Goal: Information Seeking & Learning: Learn about a topic

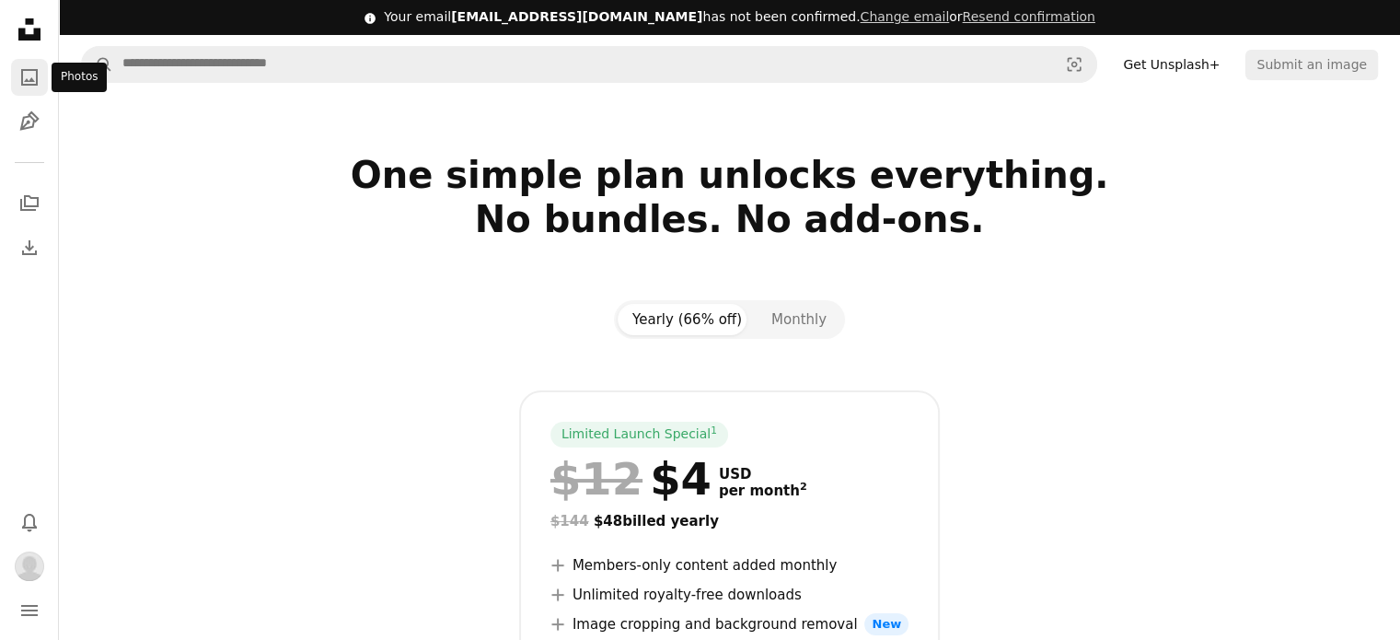
click at [33, 69] on icon "Photos" at bounding box center [29, 77] width 17 height 17
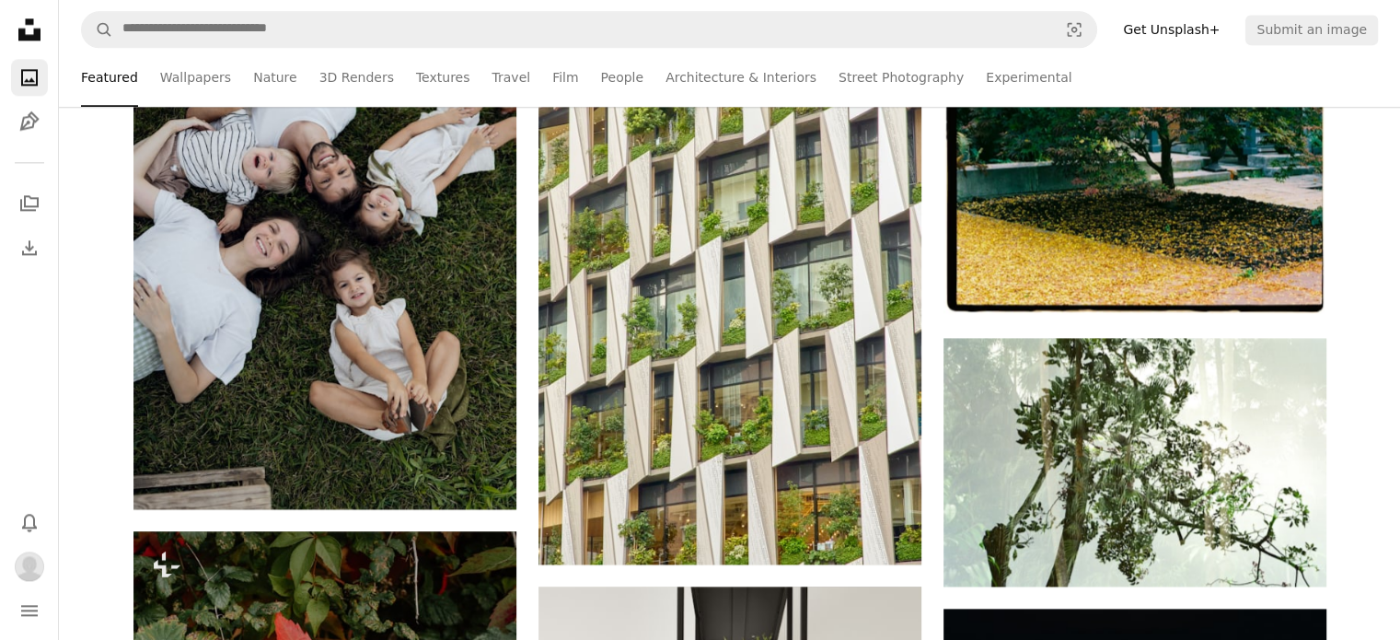
scroll to position [2485, 0]
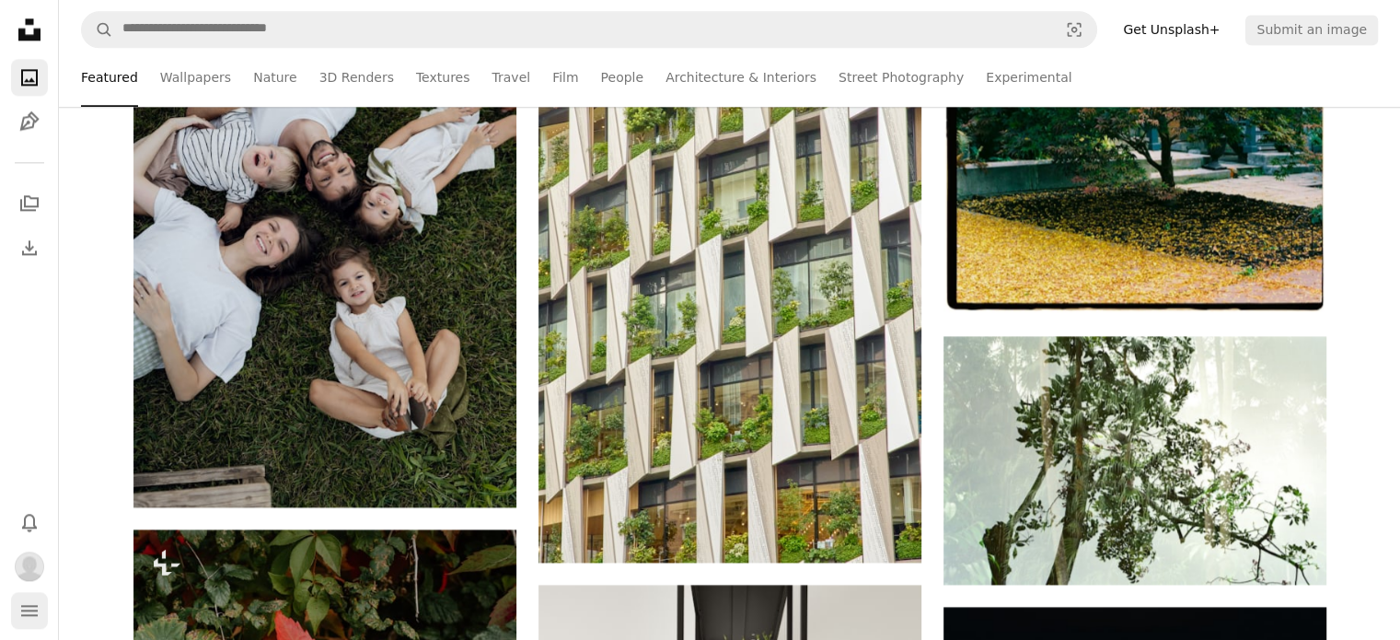
click at [19, 614] on icon "navigation menu" at bounding box center [29, 610] width 22 height 22
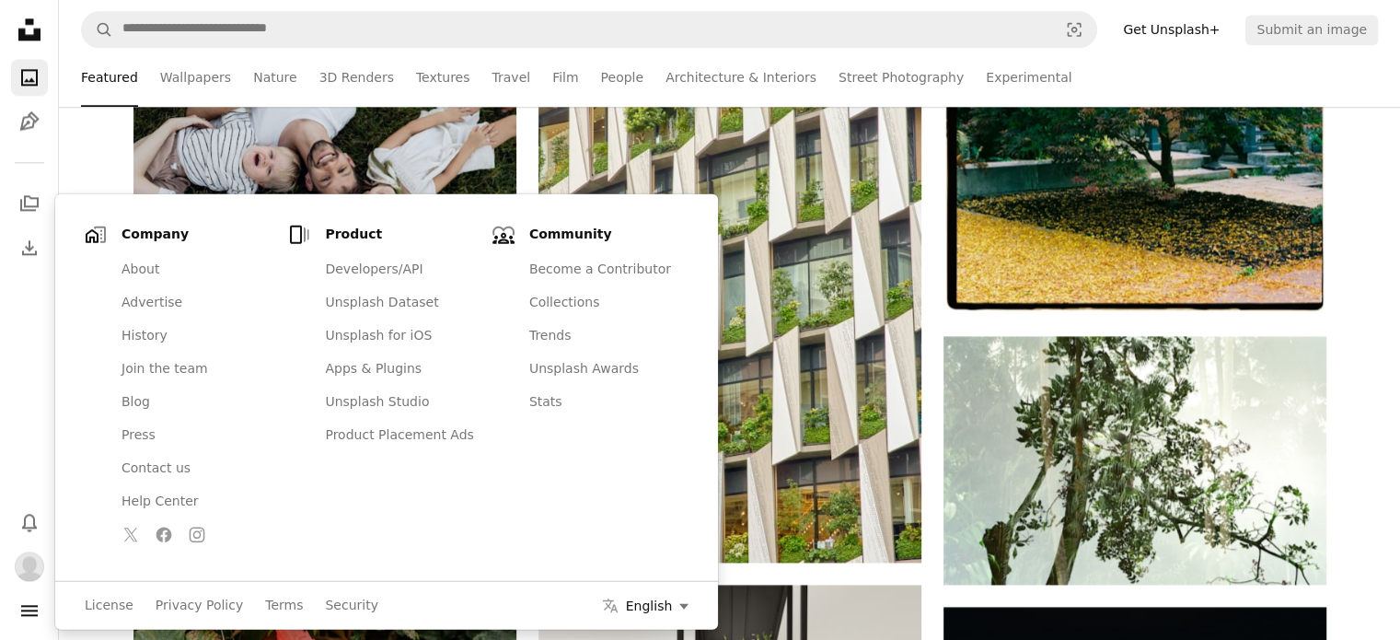
click at [636, 602] on button "Localization icon English" at bounding box center [645, 604] width 87 height 17
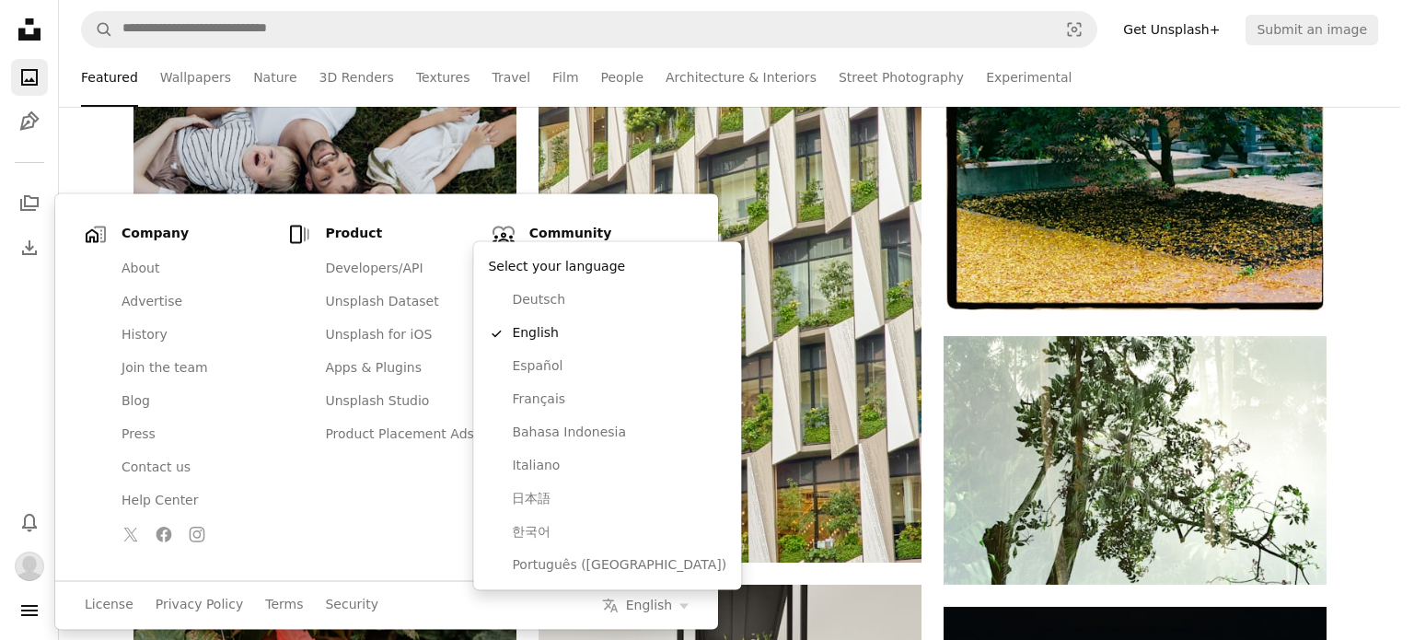
click at [228, 40] on body "Unsplash logo Unsplash Home A photo Pen Tool A stack of folders Download Photos…" at bounding box center [700, 320] width 1400 height 640
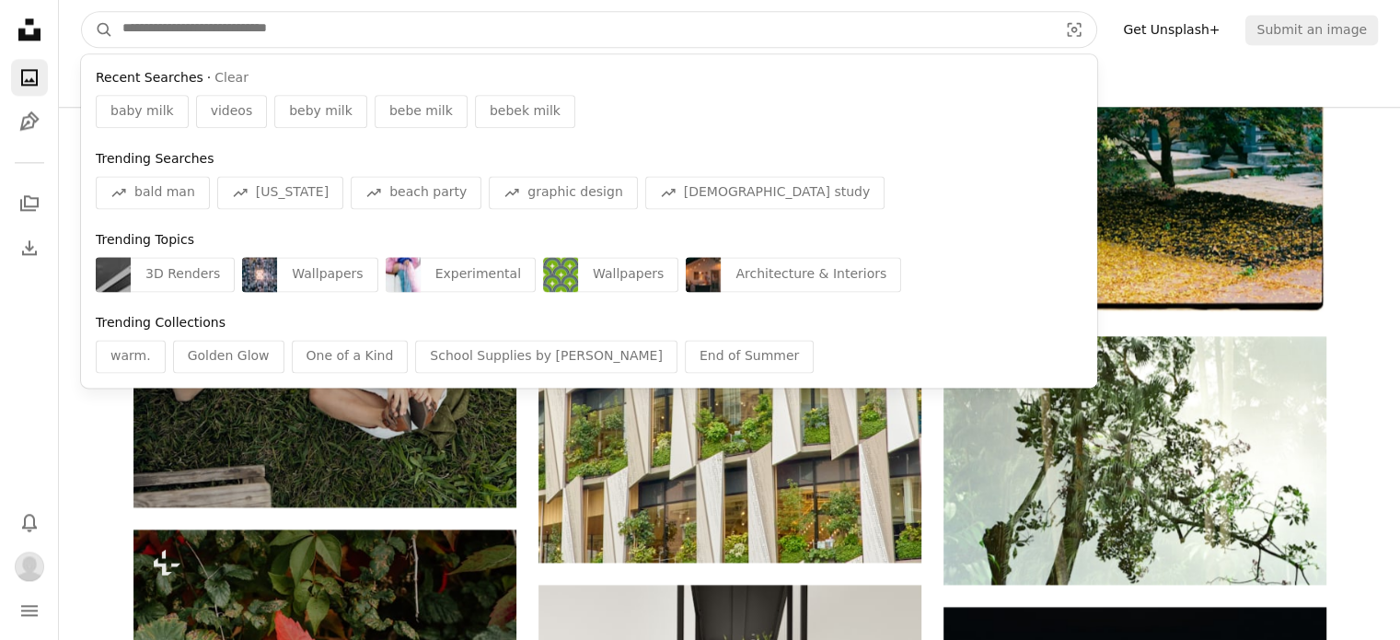
click at [234, 19] on input "Find visuals sitewide" at bounding box center [582, 29] width 939 height 35
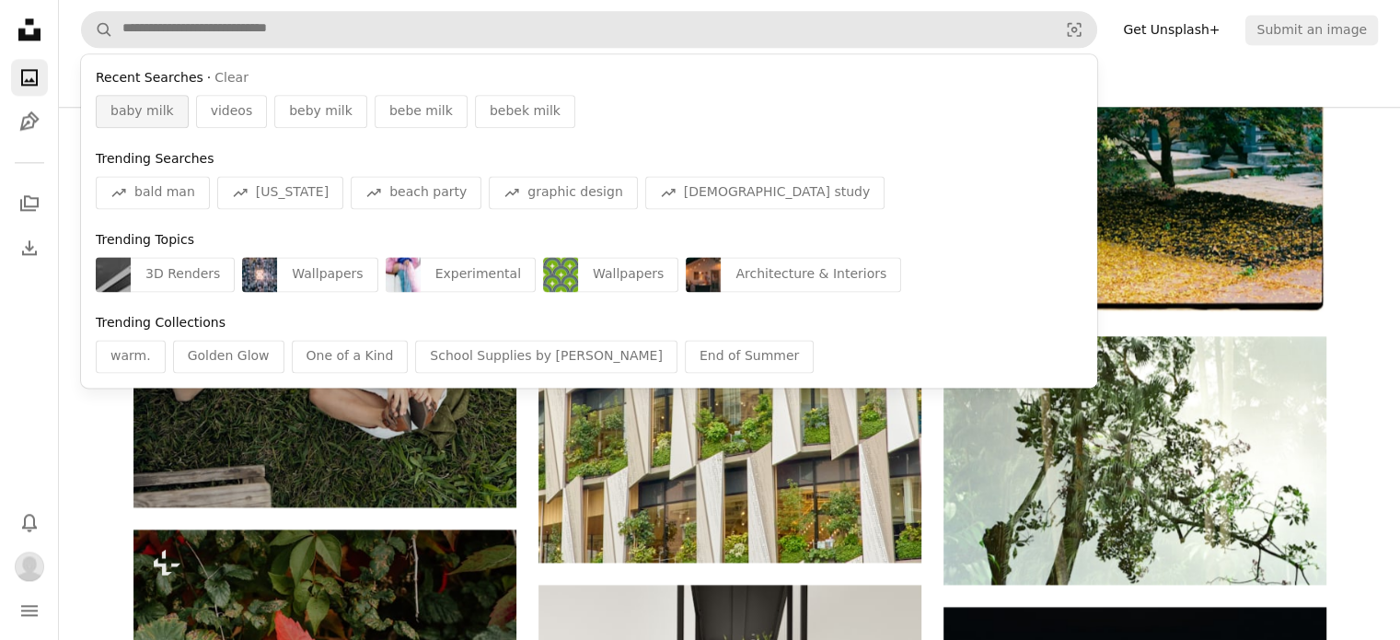
click at [157, 127] on div "baby milk" at bounding box center [142, 111] width 93 height 33
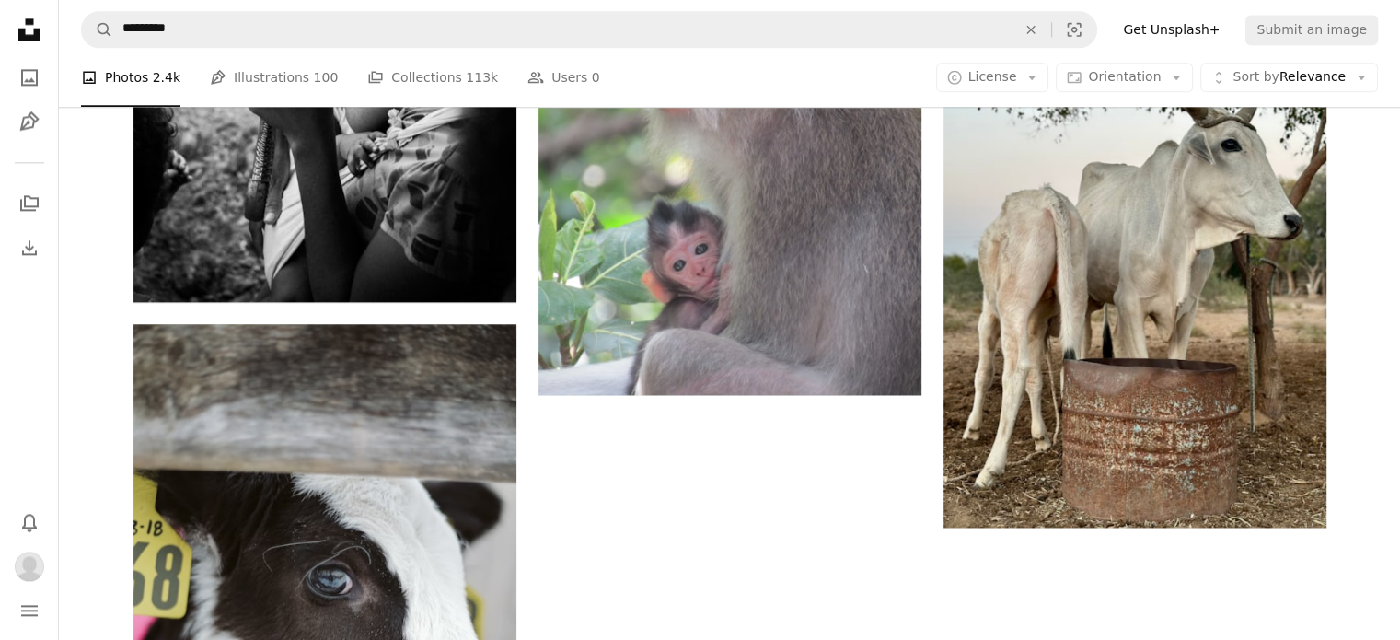
scroll to position [92, 0]
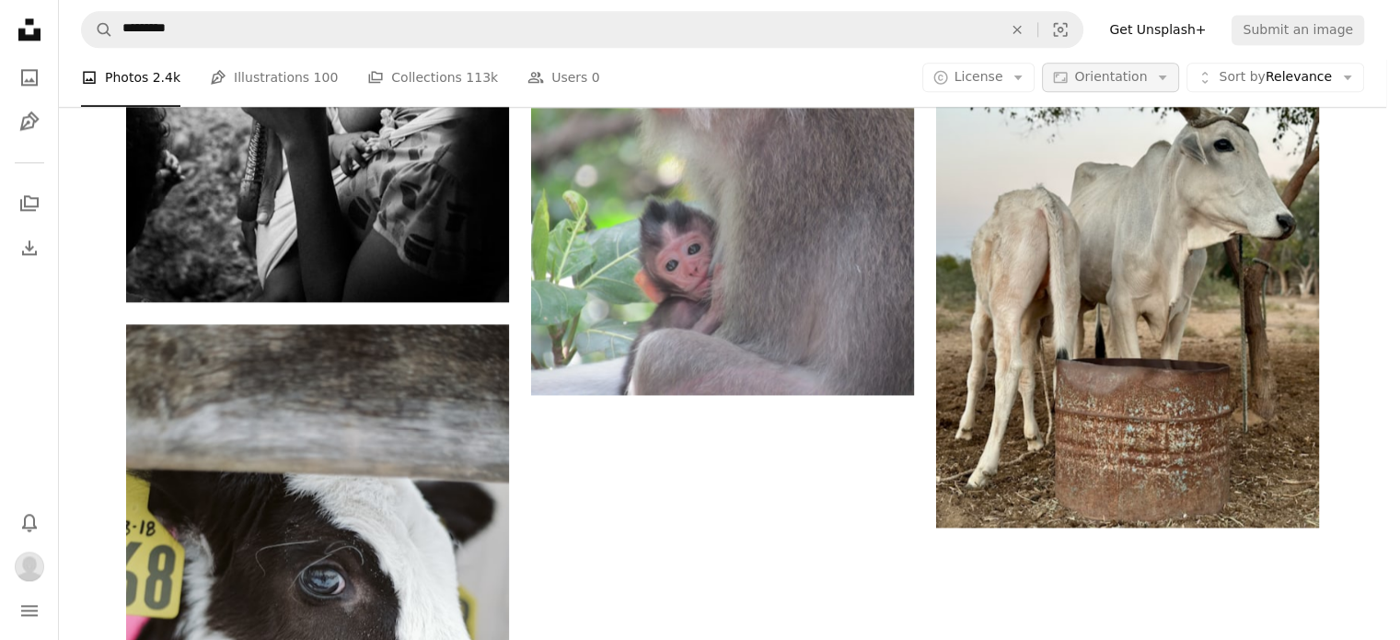
click at [1179, 76] on button "Aspect ratio Orientation Arrow down" at bounding box center [1110, 77] width 137 height 29
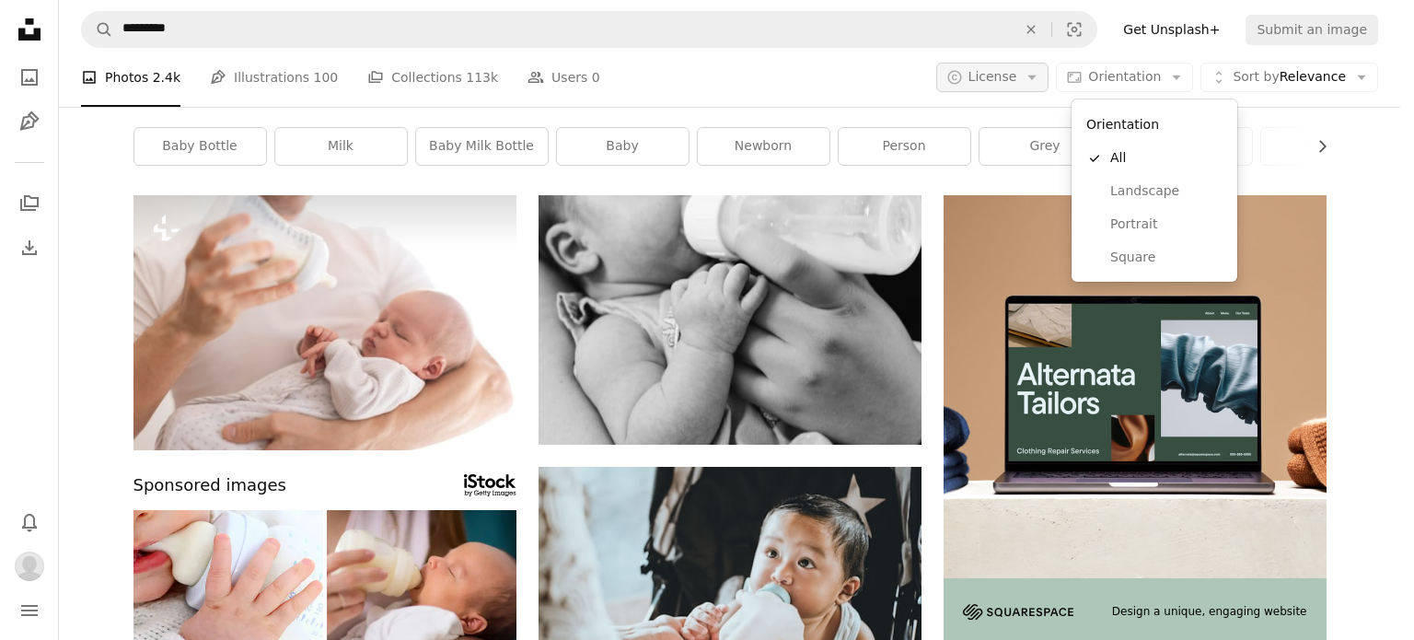
click at [1028, 80] on body "Unsplash logo Unsplash Home A photo Pen Tool A stack of folders Download Bell n…" at bounding box center [700, 320] width 1400 height 640
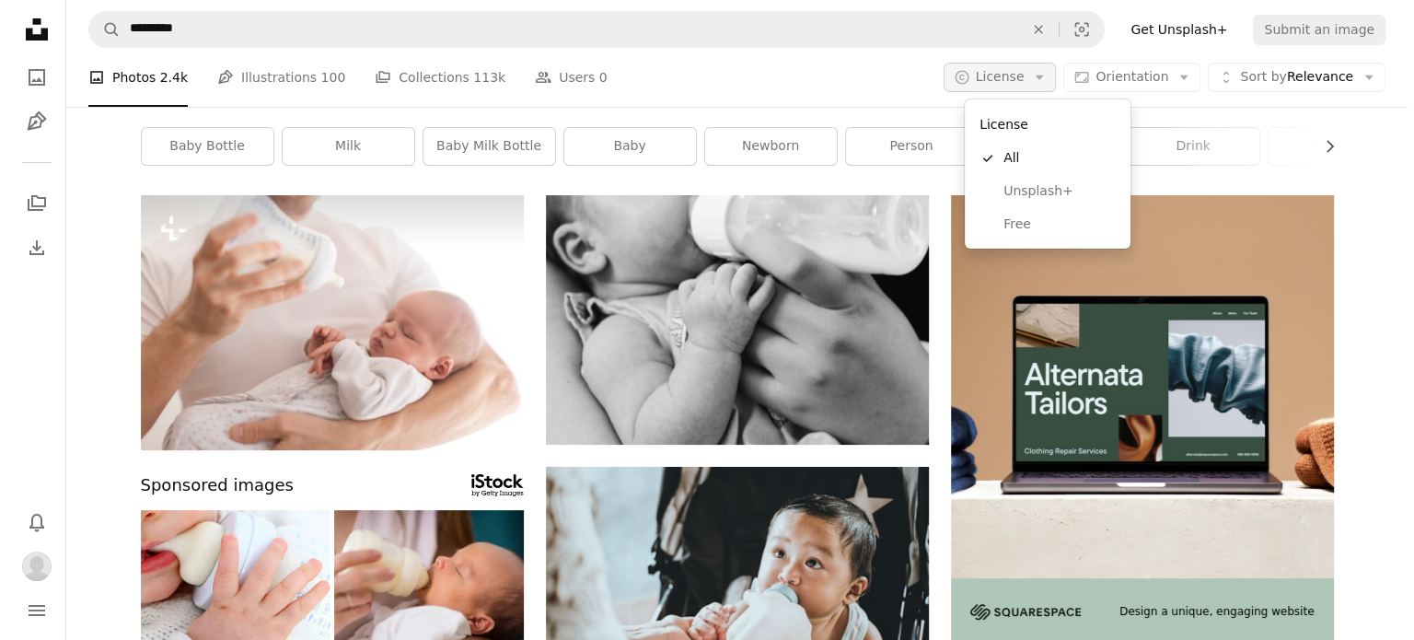
scroll to position [0, 0]
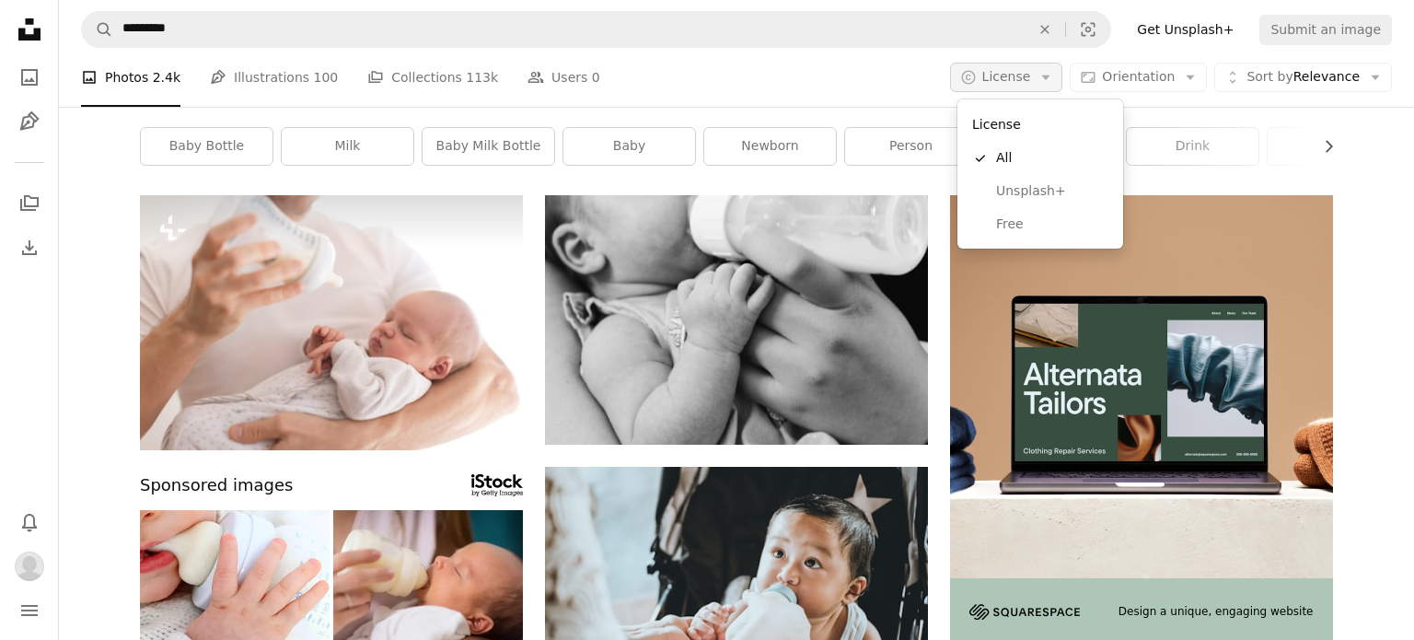
click at [1028, 80] on span "License" at bounding box center [1006, 76] width 49 height 15
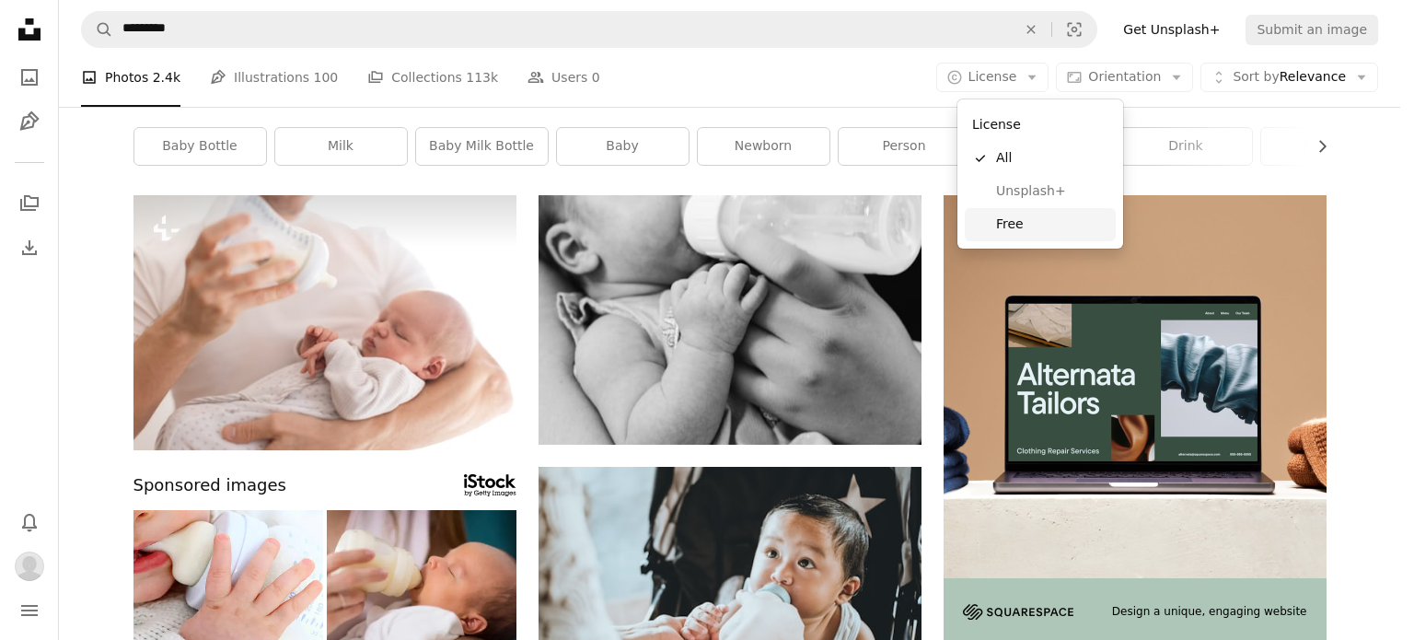
click at [1009, 233] on span "Free" at bounding box center [1052, 224] width 112 height 18
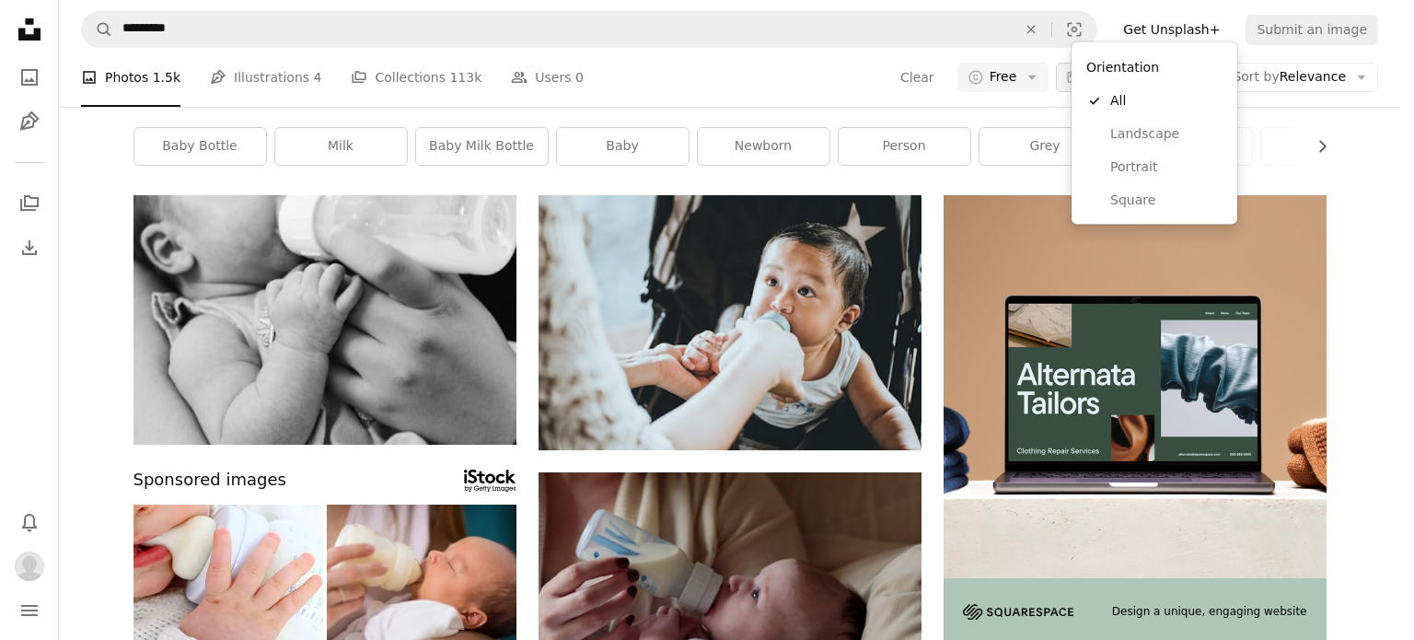
click at [1151, 84] on span "Orientation" at bounding box center [1124, 76] width 73 height 15
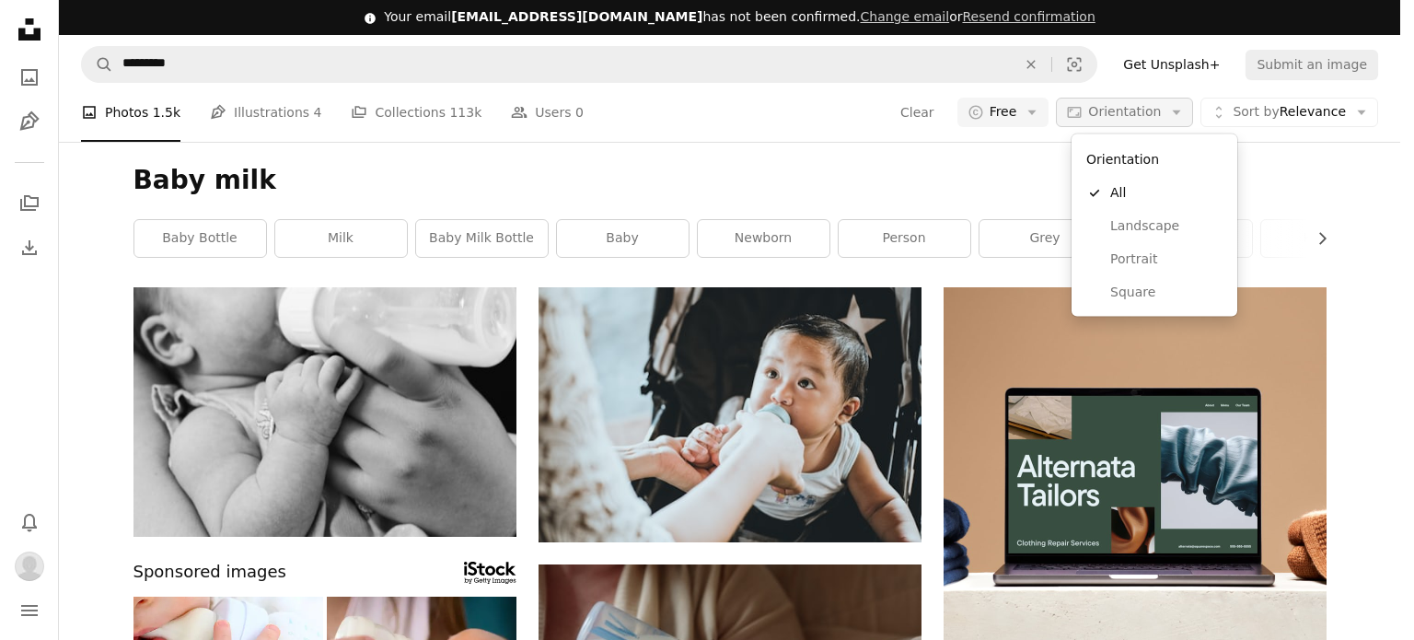
click at [1151, 110] on span "Orientation" at bounding box center [1124, 111] width 73 height 15
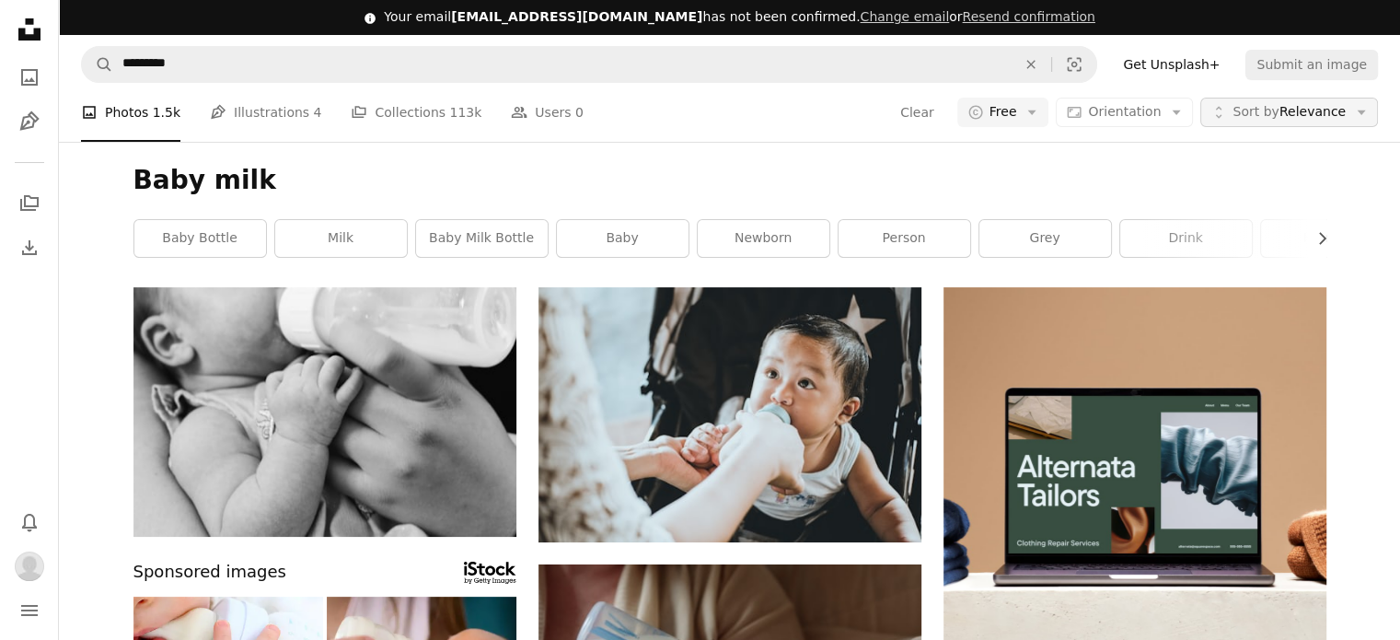
click at [1307, 117] on span "Sort by Relevance" at bounding box center [1288, 112] width 113 height 18
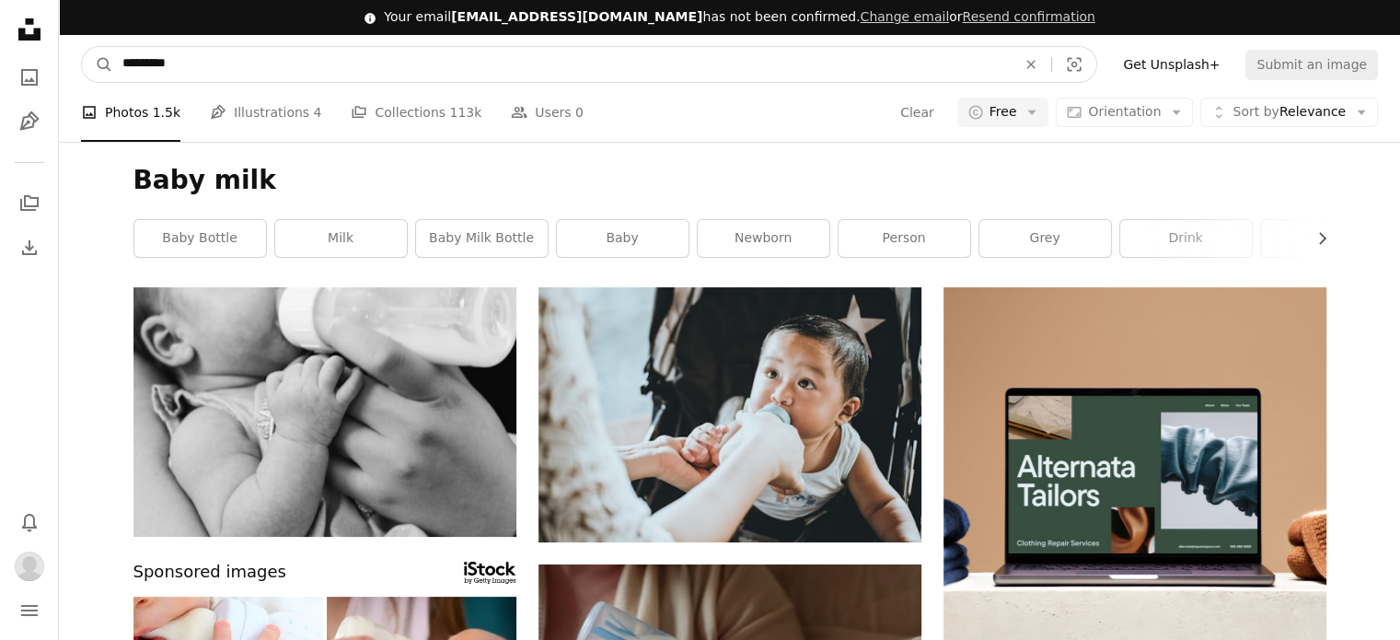
click at [283, 47] on input "*********" at bounding box center [561, 64] width 897 height 35
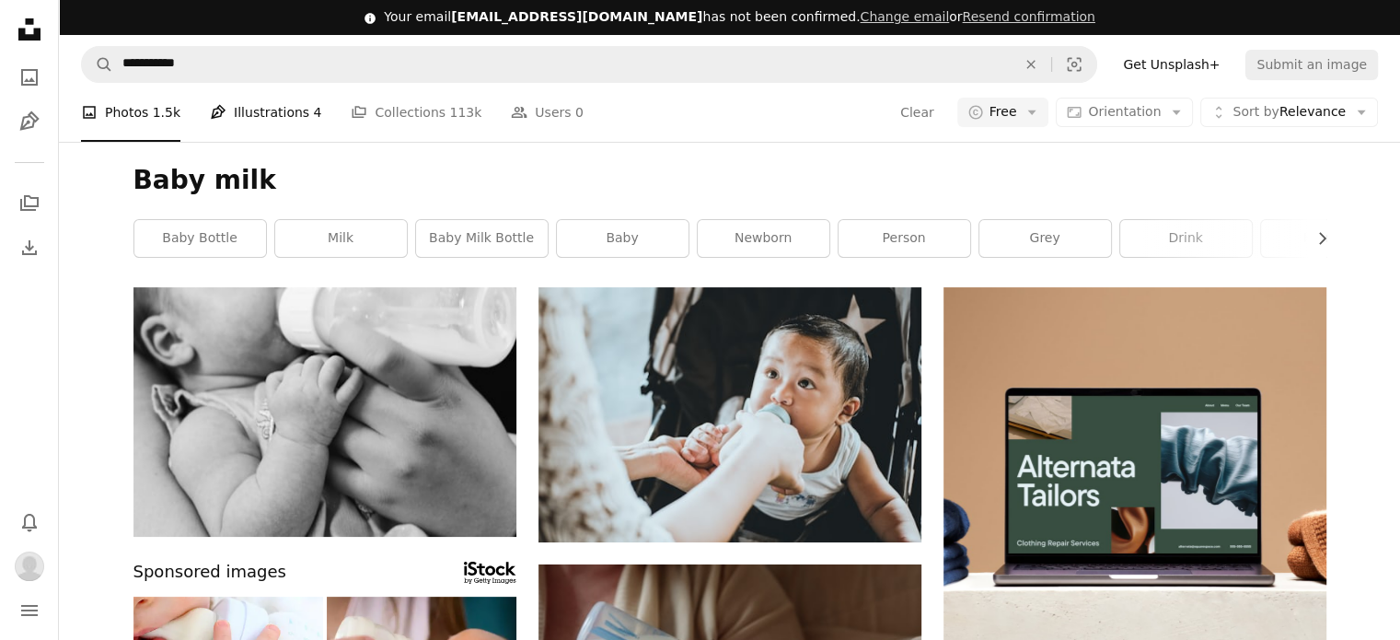
click at [245, 87] on link "Pen Tool Illustrations 4" at bounding box center [265, 112] width 111 height 59
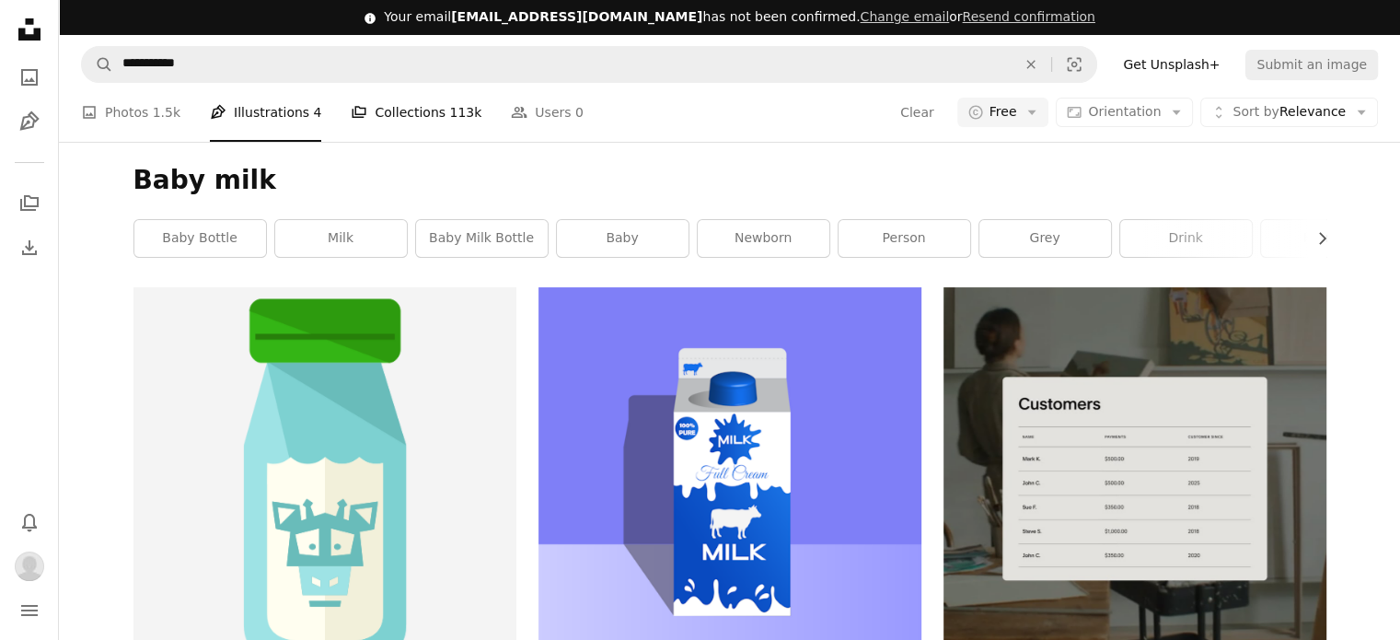
click at [360, 109] on link "A stack of folders Collections 113k" at bounding box center [416, 112] width 131 height 59
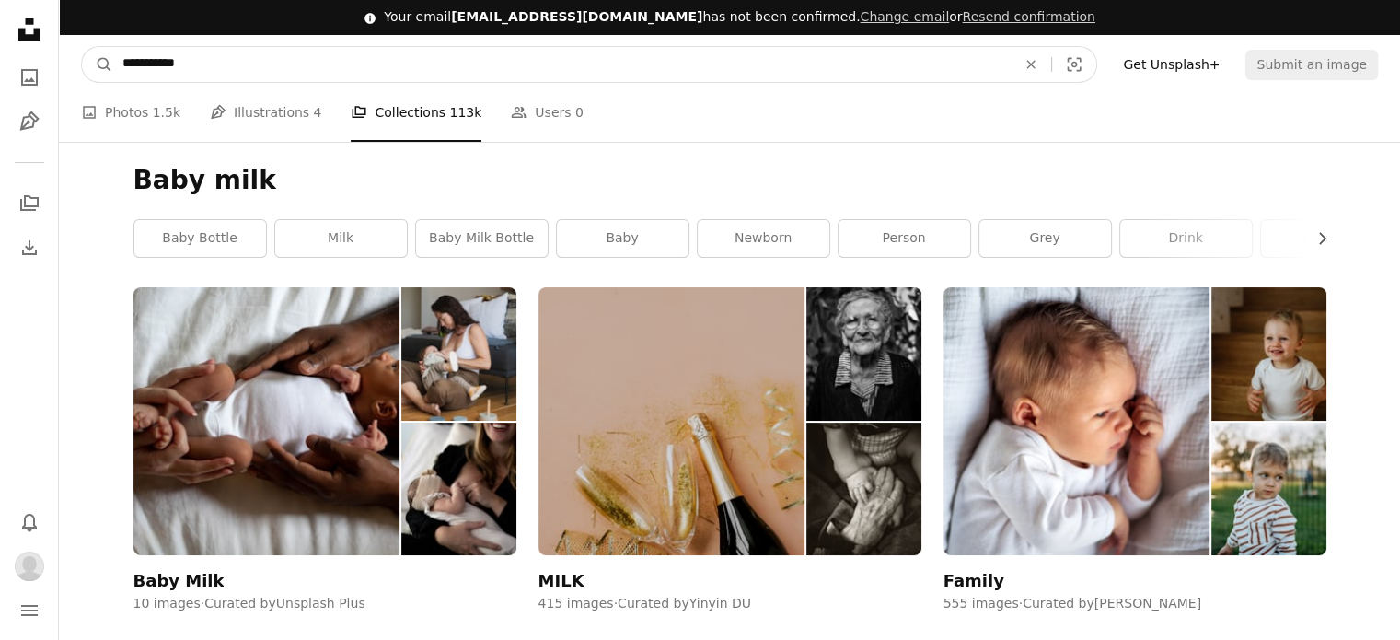
click at [210, 64] on input "**********" at bounding box center [561, 64] width 897 height 35
type input "**********"
click at [82, 47] on button "A magnifying glass" at bounding box center [97, 64] width 31 height 35
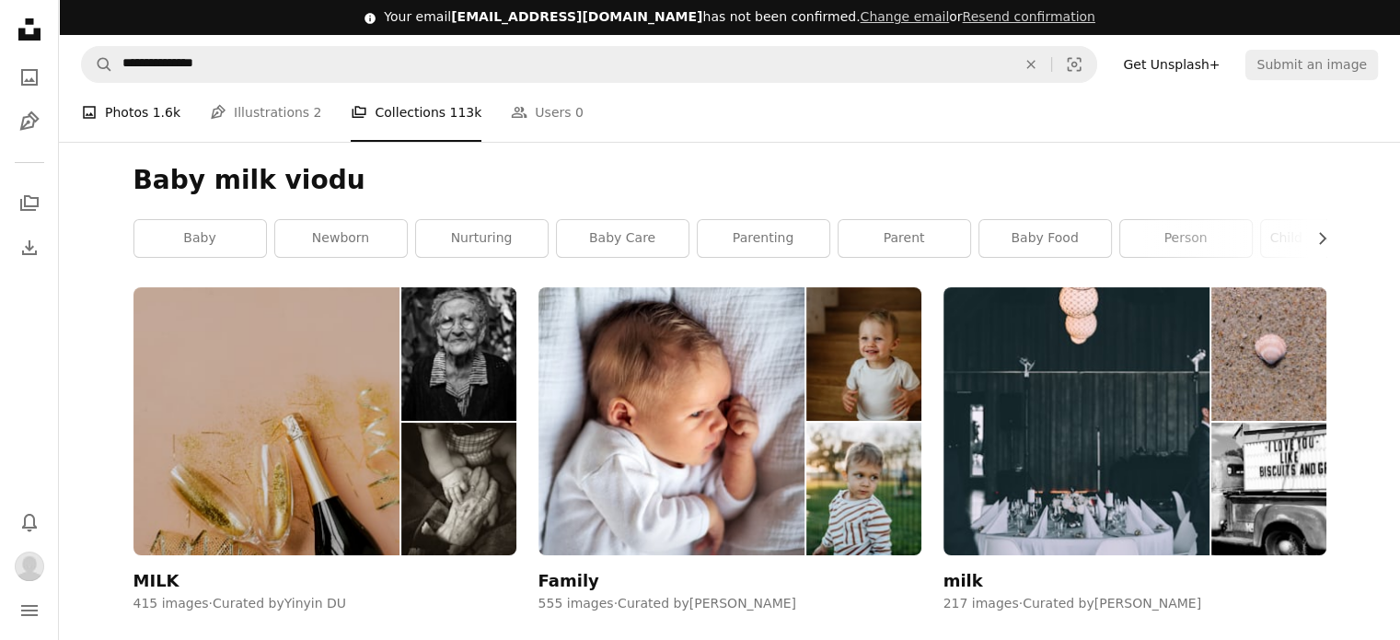
click at [136, 123] on link "A photo Photos 1.6k" at bounding box center [130, 112] width 99 height 59
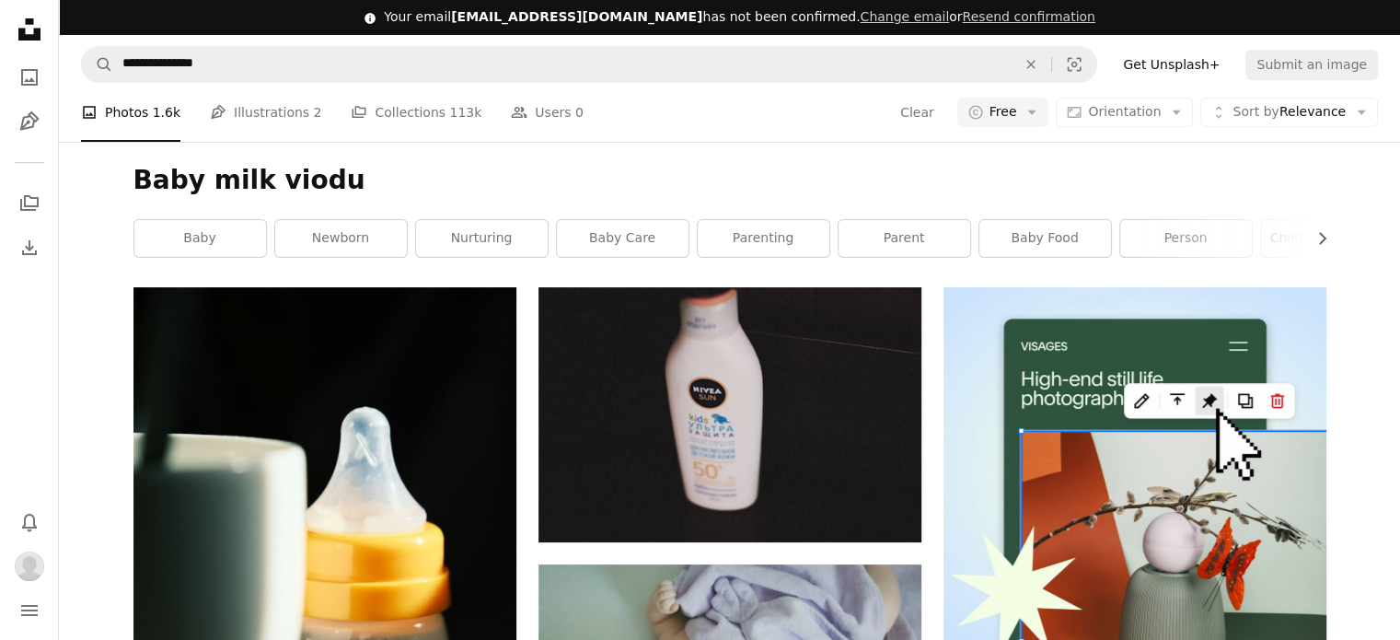
scroll to position [368, 0]
